Goal: Transaction & Acquisition: Download file/media

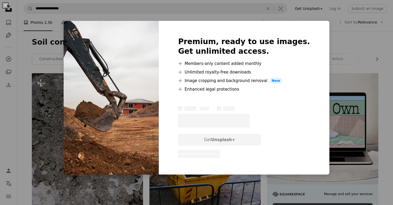
scroll to position [259, 0]
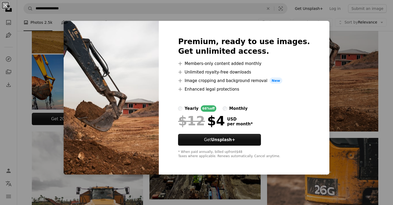
click at [38, 73] on div "An X shape Premium, ready to use images. Get unlimited access. A plus sign Memb…" at bounding box center [196, 102] width 393 height 205
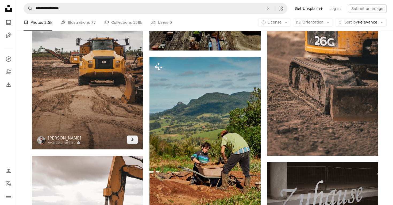
scroll to position [409, 0]
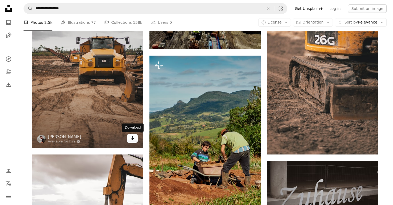
click at [131, 138] on icon "Download" at bounding box center [132, 138] width 3 height 4
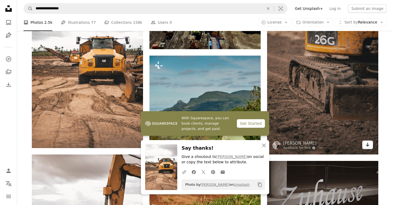
click at [366, 144] on icon "Arrow pointing down" at bounding box center [367, 144] width 4 height 6
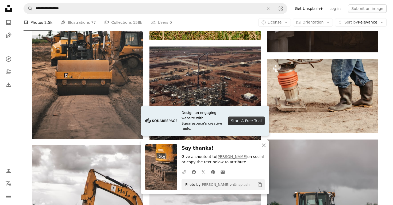
scroll to position [592, 0]
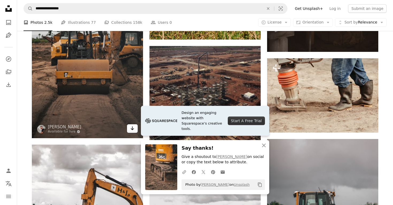
click at [131, 128] on icon "Arrow pointing down" at bounding box center [132, 128] width 4 height 6
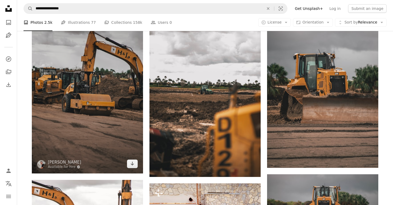
scroll to position [730, 0]
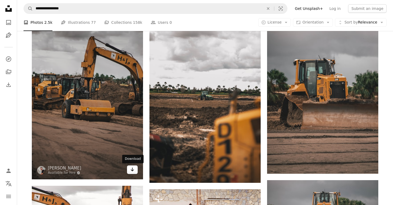
click at [130, 164] on div "A heart A plus sign [PERSON_NAME] Available for hire A checkmark inside of a ci…" at bounding box center [87, 96] width 111 height 167
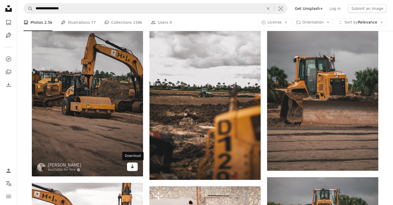
click at [130, 165] on icon "Arrow pointing down" at bounding box center [132, 166] width 4 height 6
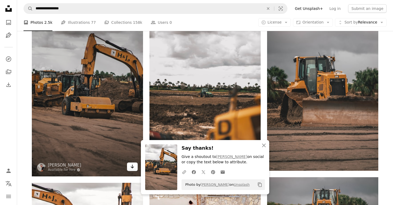
scroll to position [729, 0]
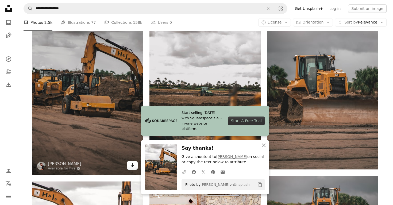
click at [131, 166] on icon "Arrow pointing down" at bounding box center [132, 165] width 4 height 6
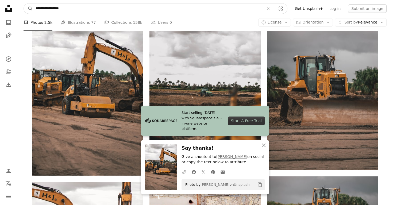
drag, startPoint x: 70, startPoint y: 10, endPoint x: 17, endPoint y: 9, distance: 53.2
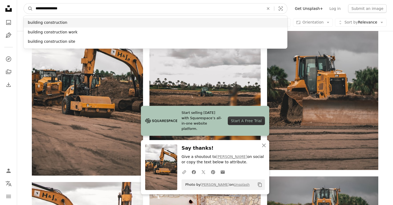
type input "**********"
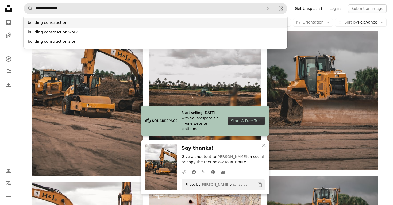
click at [50, 22] on div "building construction" at bounding box center [156, 23] width 264 height 10
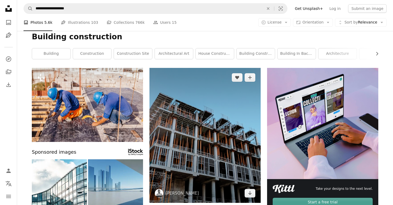
scroll to position [4, 0]
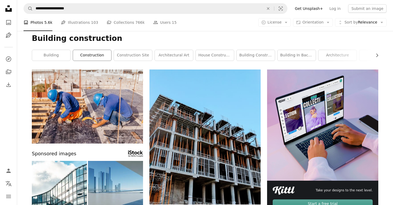
click at [94, 57] on link "construction" at bounding box center [92, 55] width 38 height 11
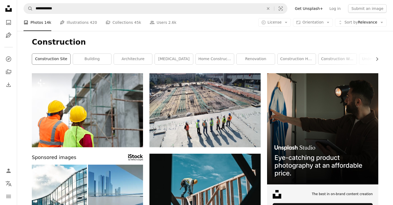
click at [51, 61] on link "construction site" at bounding box center [51, 59] width 38 height 11
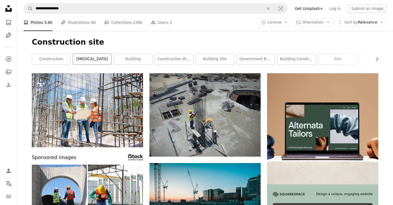
click at [92, 59] on link "[MEDICAL_DATA]" at bounding box center [92, 59] width 38 height 11
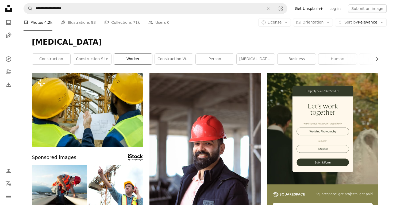
click at [139, 61] on link "worker" at bounding box center [133, 59] width 38 height 11
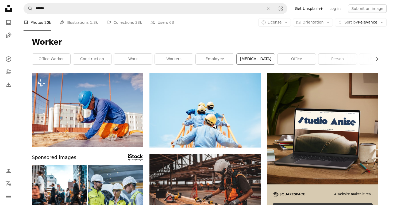
click at [242, 59] on link "[MEDICAL_DATA]" at bounding box center [256, 59] width 38 height 11
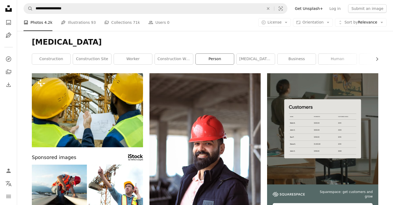
click at [217, 59] on link "person" at bounding box center [215, 59] width 38 height 11
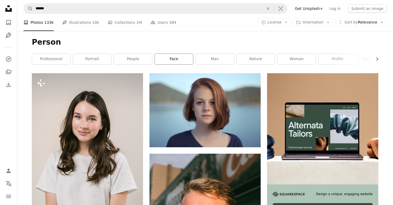
click at [171, 57] on link "face" at bounding box center [174, 59] width 38 height 11
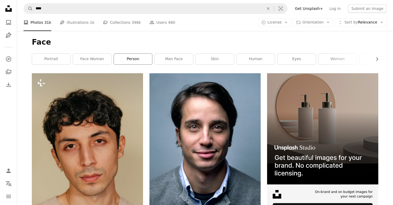
click at [136, 56] on link "person" at bounding box center [133, 59] width 38 height 11
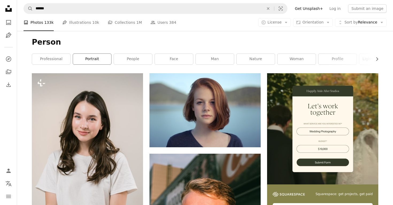
click at [92, 61] on link "portrait" at bounding box center [92, 59] width 38 height 11
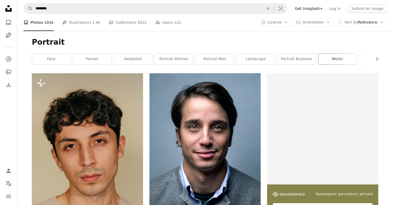
click at [344, 60] on link "model" at bounding box center [337, 59] width 38 height 11
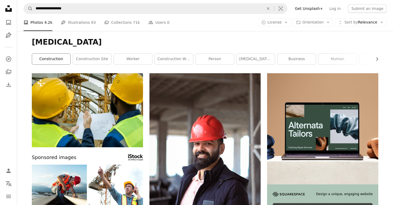
click at [55, 59] on link "construction" at bounding box center [51, 59] width 38 height 11
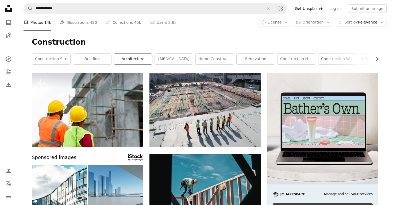
click at [143, 58] on link "architecture" at bounding box center [133, 59] width 38 height 11
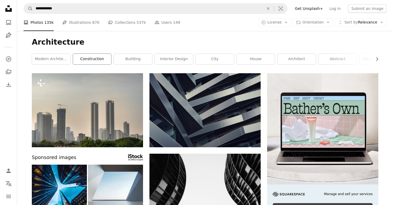
click at [87, 58] on link "construction" at bounding box center [92, 59] width 38 height 11
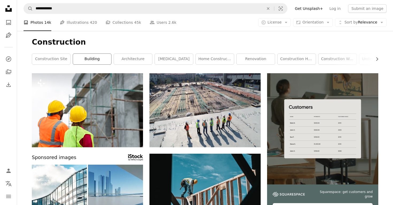
click at [85, 60] on link "building" at bounding box center [92, 59] width 38 height 11
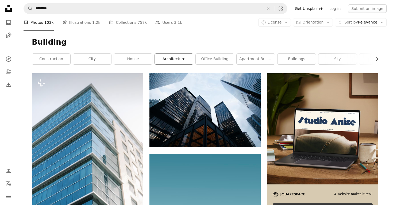
click at [188, 60] on link "architecture" at bounding box center [174, 59] width 38 height 11
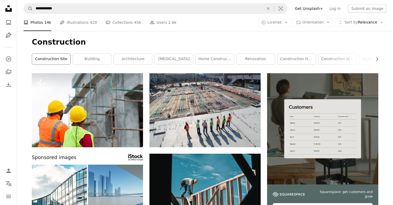
click at [53, 57] on link "construction site" at bounding box center [51, 59] width 38 height 11
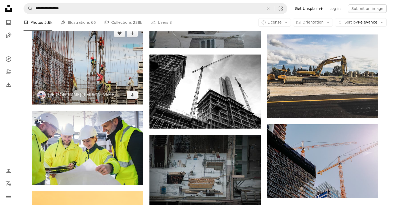
scroll to position [498, 0]
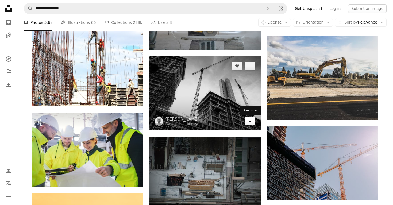
click at [248, 120] on icon "Arrow pointing down" at bounding box center [250, 120] width 4 height 6
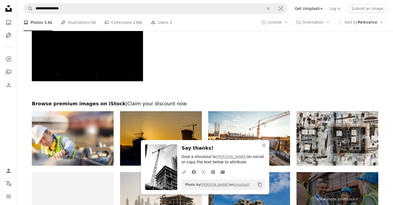
scroll to position [760, 0]
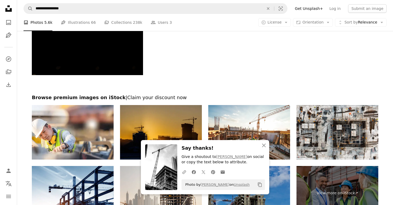
click at [204, 89] on div at bounding box center [205, 84] width 376 height 19
click at [264, 146] on icon "button" at bounding box center [264, 146] width 4 height 4
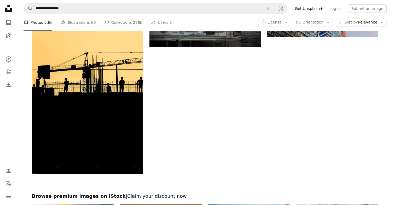
scroll to position [632, 0]
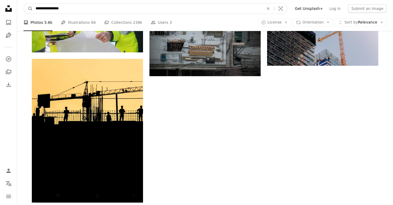
drag, startPoint x: 65, startPoint y: 8, endPoint x: 5, endPoint y: 6, distance: 60.2
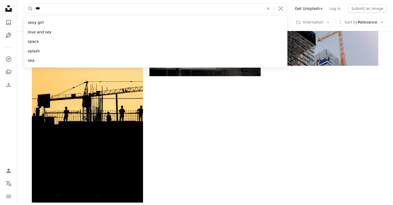
type input "****"
click button "A magnifying glass" at bounding box center [28, 8] width 9 height 10
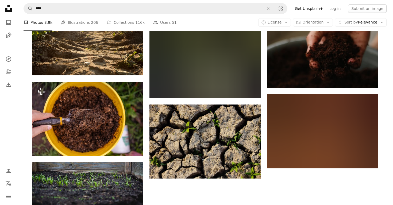
scroll to position [616, 0]
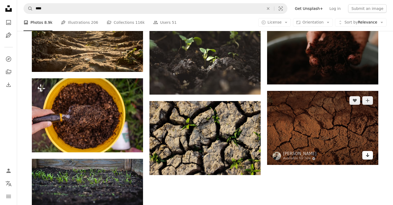
click at [368, 155] on icon "Download" at bounding box center [367, 155] width 3 height 4
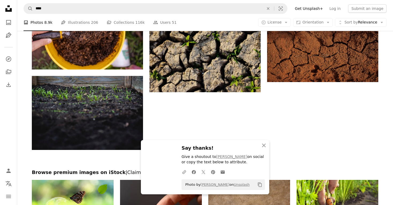
scroll to position [706, 0]
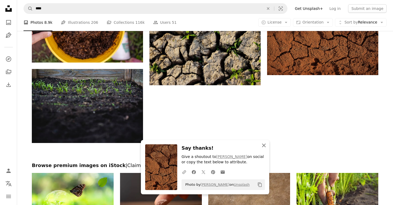
click at [264, 146] on icon "An X shape" at bounding box center [264, 145] width 6 height 6
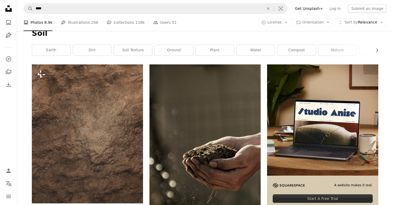
scroll to position [0, 0]
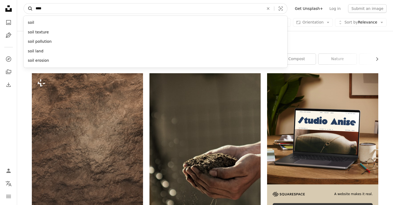
drag, startPoint x: 28, startPoint y: 8, endPoint x: 25, endPoint y: 8, distance: 3.2
click at [25, 8] on form "A magnifying glass **** soil soil texture soil pollution soil land soil erosion…" at bounding box center [156, 8] width 264 height 11
type input "*********"
click button "A magnifying glass" at bounding box center [28, 8] width 9 height 10
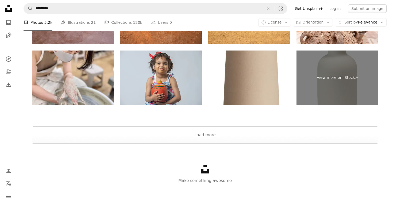
scroll to position [1027, 0]
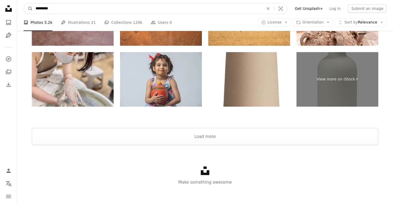
drag, startPoint x: 44, startPoint y: 7, endPoint x: 19, endPoint y: 7, distance: 24.6
click at [19, 7] on nav "A magnifying glass ********* An X shape Visual search Filters Get Unsplash+ Log…" at bounding box center [205, 8] width 376 height 17
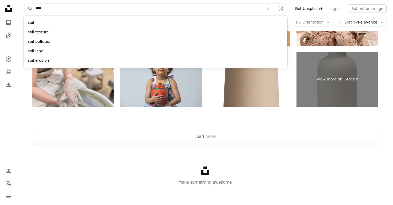
type input "****"
click at [24, 3] on button "A magnifying glass" at bounding box center [28, 8] width 9 height 10
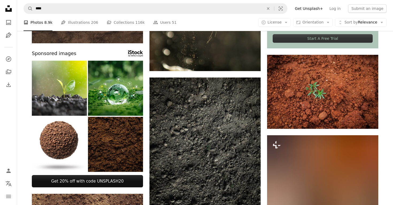
scroll to position [167, 0]
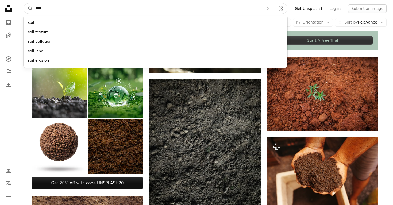
drag, startPoint x: 44, startPoint y: 7, endPoint x: 35, endPoint y: 6, distance: 8.6
click at [35, 6] on input "****" at bounding box center [147, 8] width 229 height 10
type input "*********"
click button "A magnifying glass" at bounding box center [28, 8] width 9 height 10
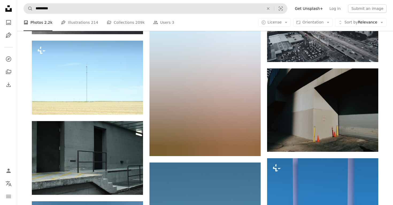
scroll to position [491, 0]
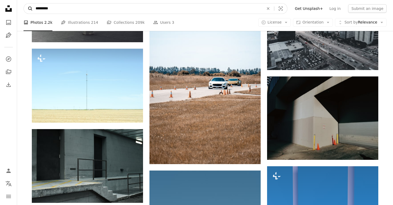
drag, startPoint x: 47, startPoint y: 10, endPoint x: 30, endPoint y: 10, distance: 16.0
click at [30, 10] on form "A magnifying glass ********* An X shape Visual search" at bounding box center [156, 8] width 264 height 11
type input "**********"
click button "A magnifying glass" at bounding box center [28, 8] width 9 height 10
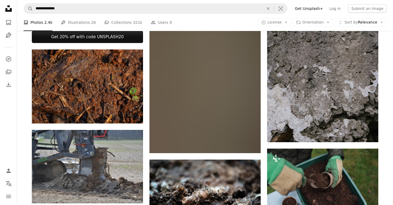
scroll to position [245, 0]
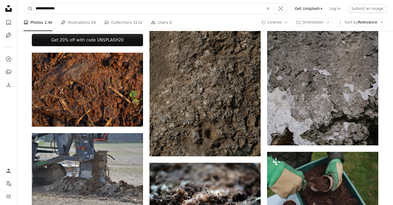
drag, startPoint x: 64, startPoint y: 12, endPoint x: 0, endPoint y: 10, distance: 63.6
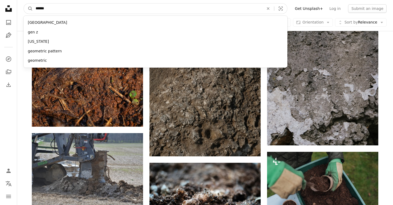
type input "*******"
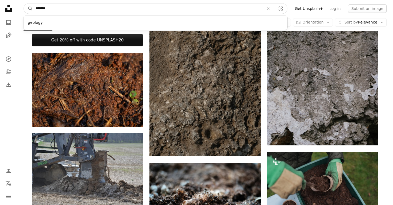
click button "A magnifying glass" at bounding box center [28, 8] width 9 height 10
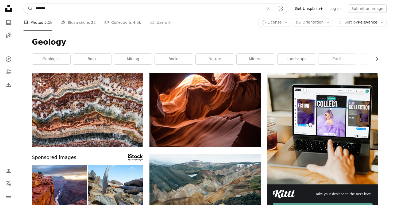
click at [66, 11] on input "*******" at bounding box center [147, 8] width 229 height 10
type input "*********"
click button "A magnifying glass" at bounding box center [28, 8] width 9 height 10
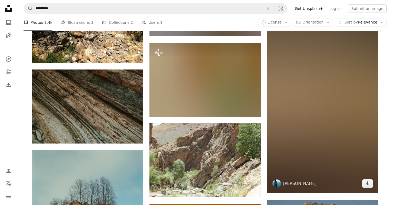
scroll to position [538, 0]
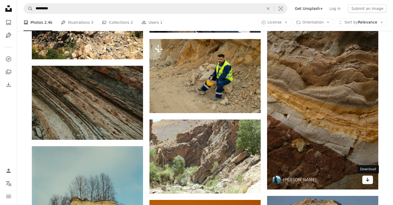
click at [365, 180] on link "Arrow pointing down" at bounding box center [367, 180] width 11 height 9
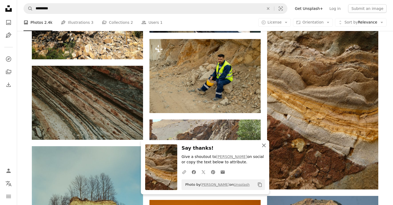
click at [265, 147] on icon "An X shape" at bounding box center [264, 145] width 6 height 6
